Goal: Transaction & Acquisition: Obtain resource

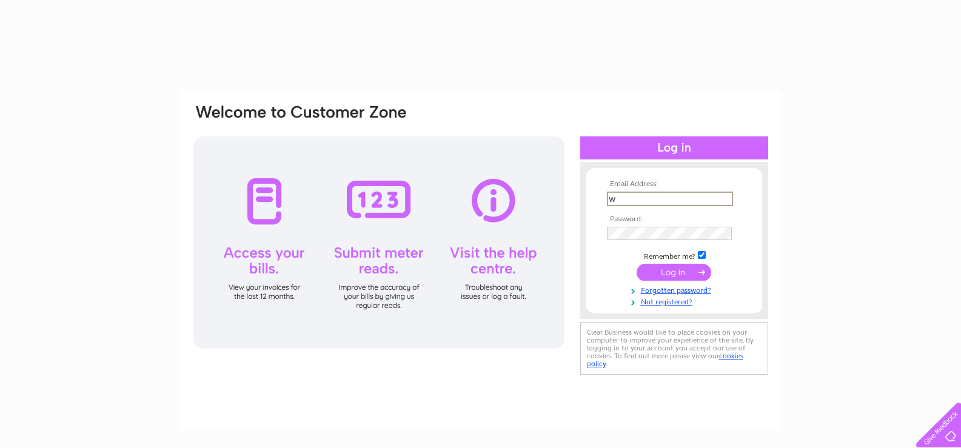
click at [718, 198] on input "w" at bounding box center [670, 199] width 126 height 15
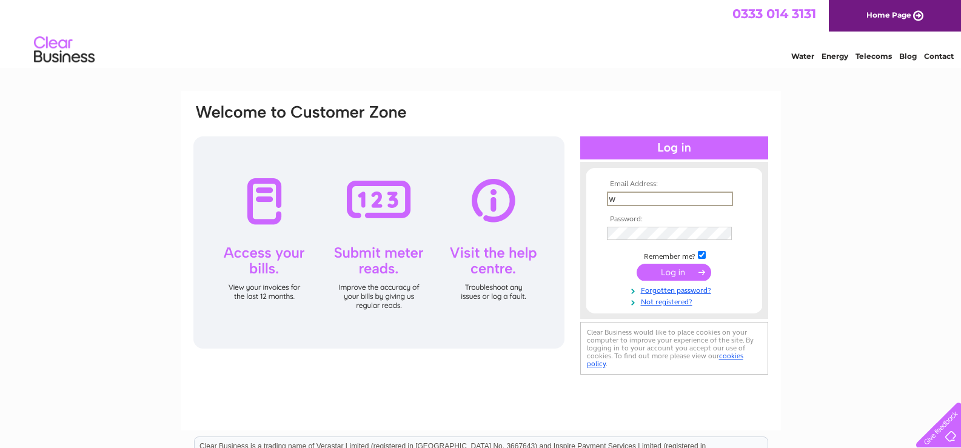
type input "[EMAIL_ADDRESS][DOMAIN_NAME]"
click at [696, 265] on input "submit" at bounding box center [673, 270] width 75 height 17
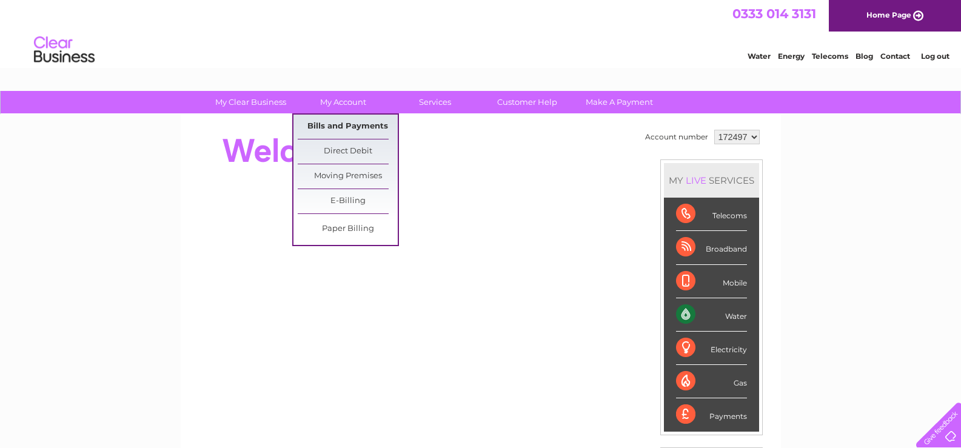
click at [347, 122] on link "Bills and Payments" at bounding box center [348, 127] width 100 height 24
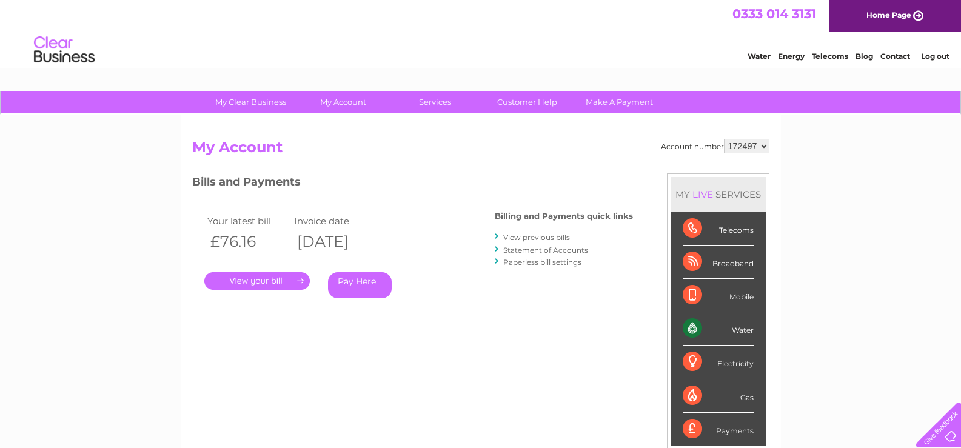
click at [270, 279] on link "." at bounding box center [256, 281] width 105 height 18
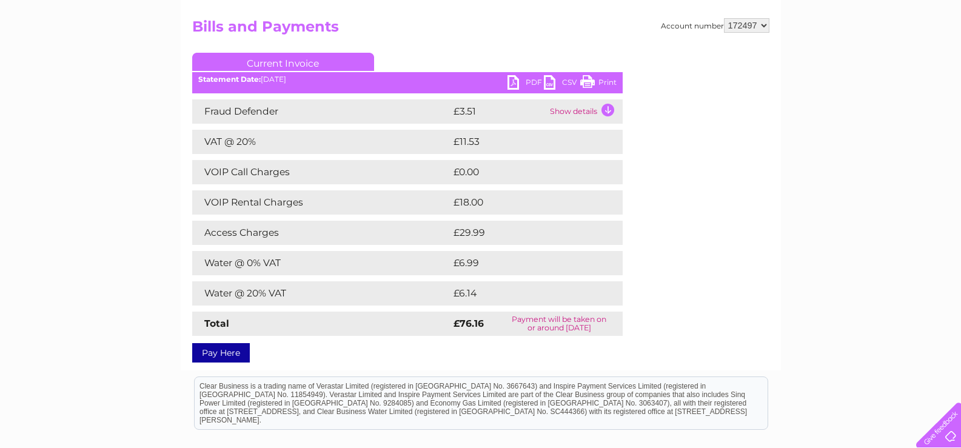
scroll to position [121, 0]
click at [516, 79] on link "PDF" at bounding box center [525, 84] width 36 height 18
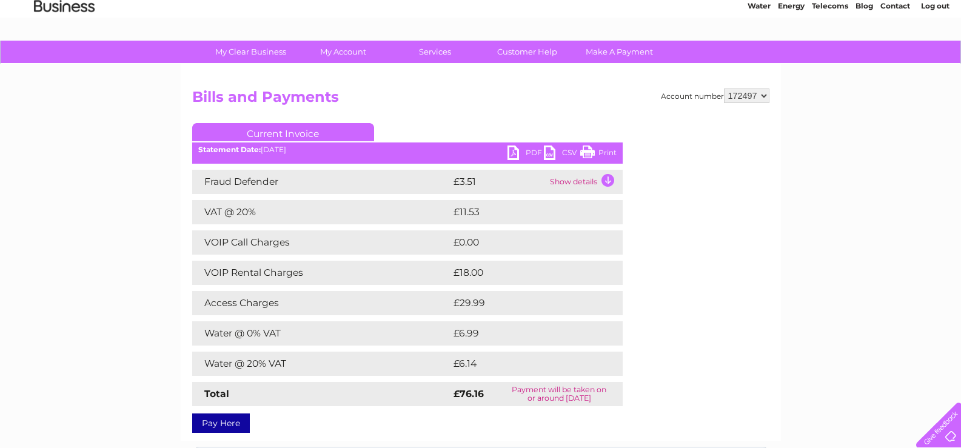
scroll to position [0, 0]
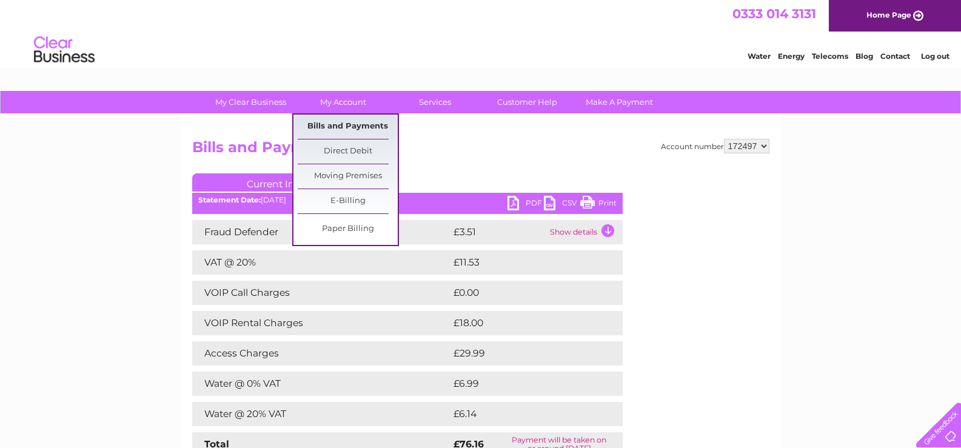
click at [339, 125] on link "Bills and Payments" at bounding box center [348, 127] width 100 height 24
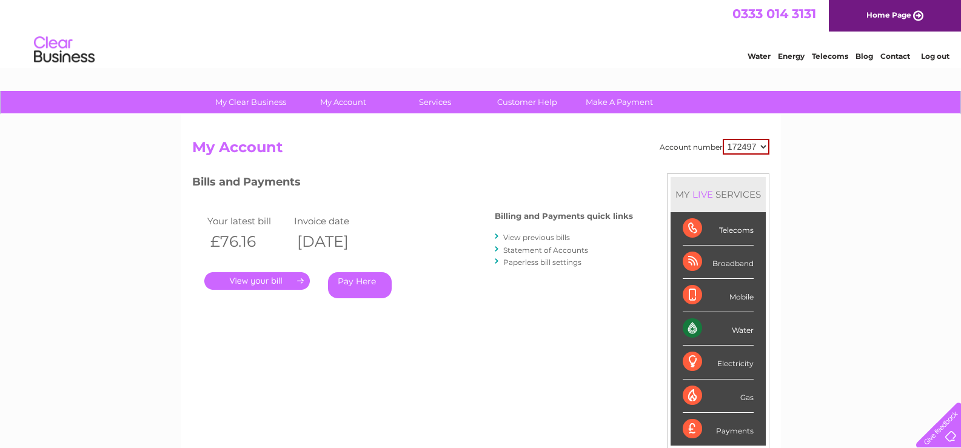
click at [526, 238] on link "View previous bills" at bounding box center [536, 237] width 67 height 9
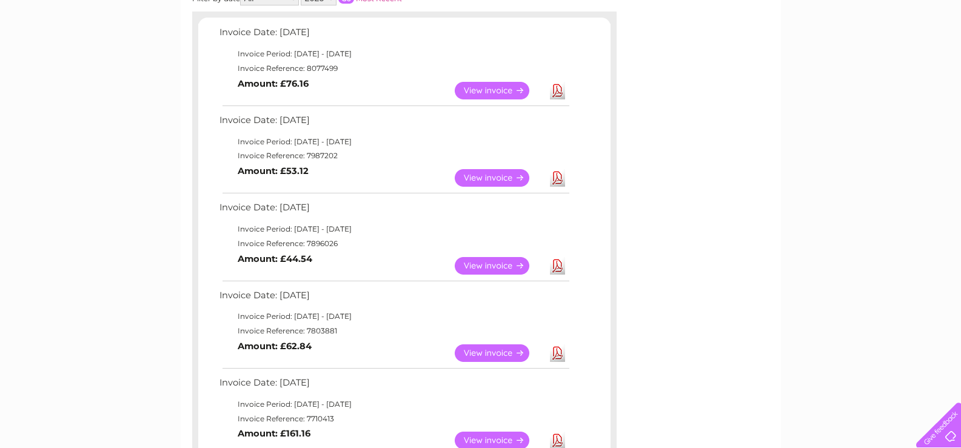
scroll to position [242, 0]
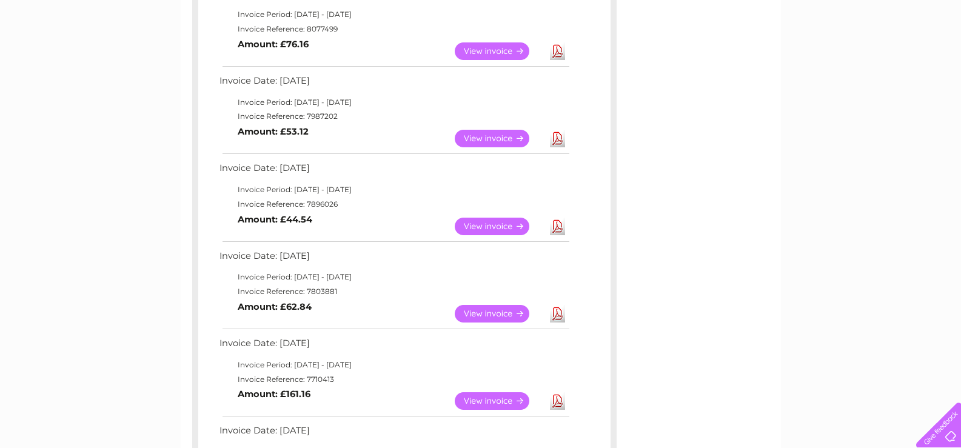
click at [553, 142] on link "Download" at bounding box center [557, 139] width 15 height 18
